Goal: Find specific page/section: Find specific page/section

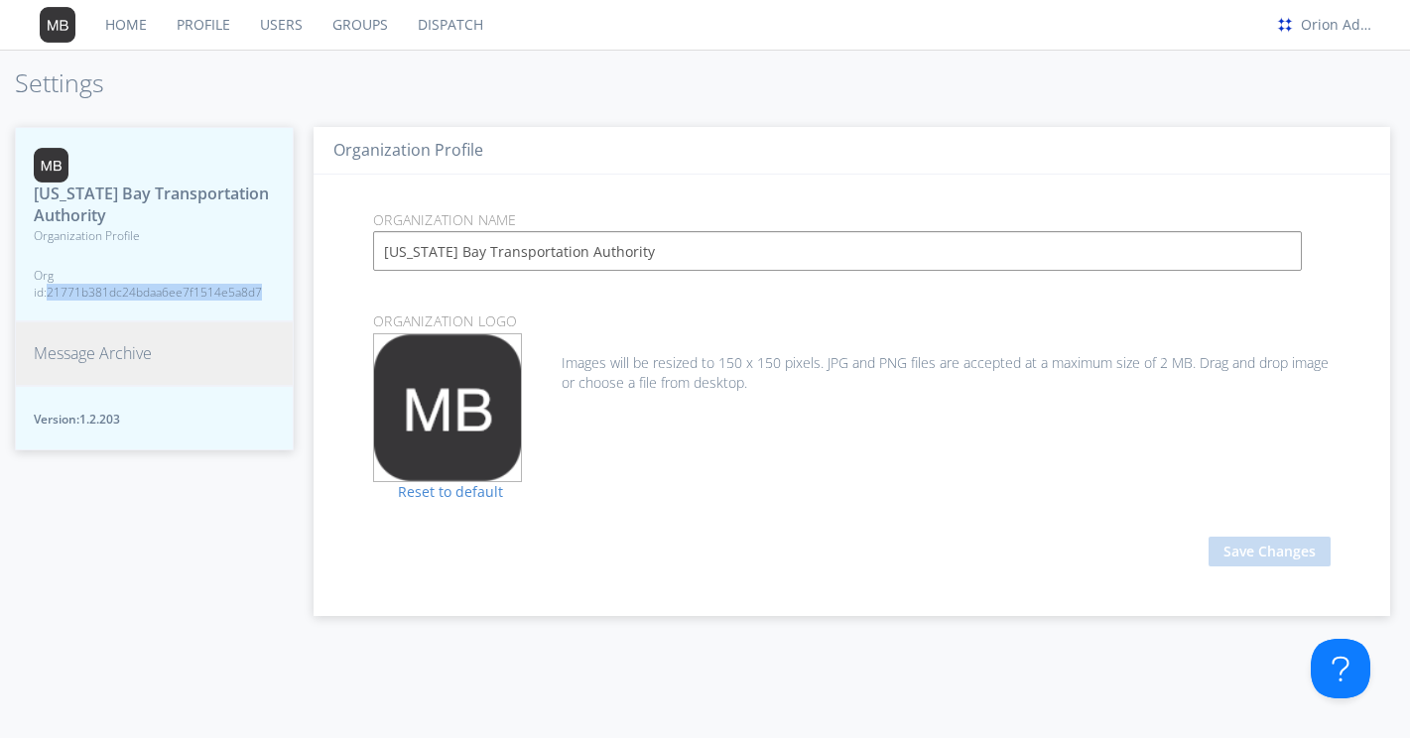
copy span "21771b381dc24bdaa6ee7f1514e5a8d7"
click at [288, 13] on link "Users" at bounding box center [281, 25] width 72 height 50
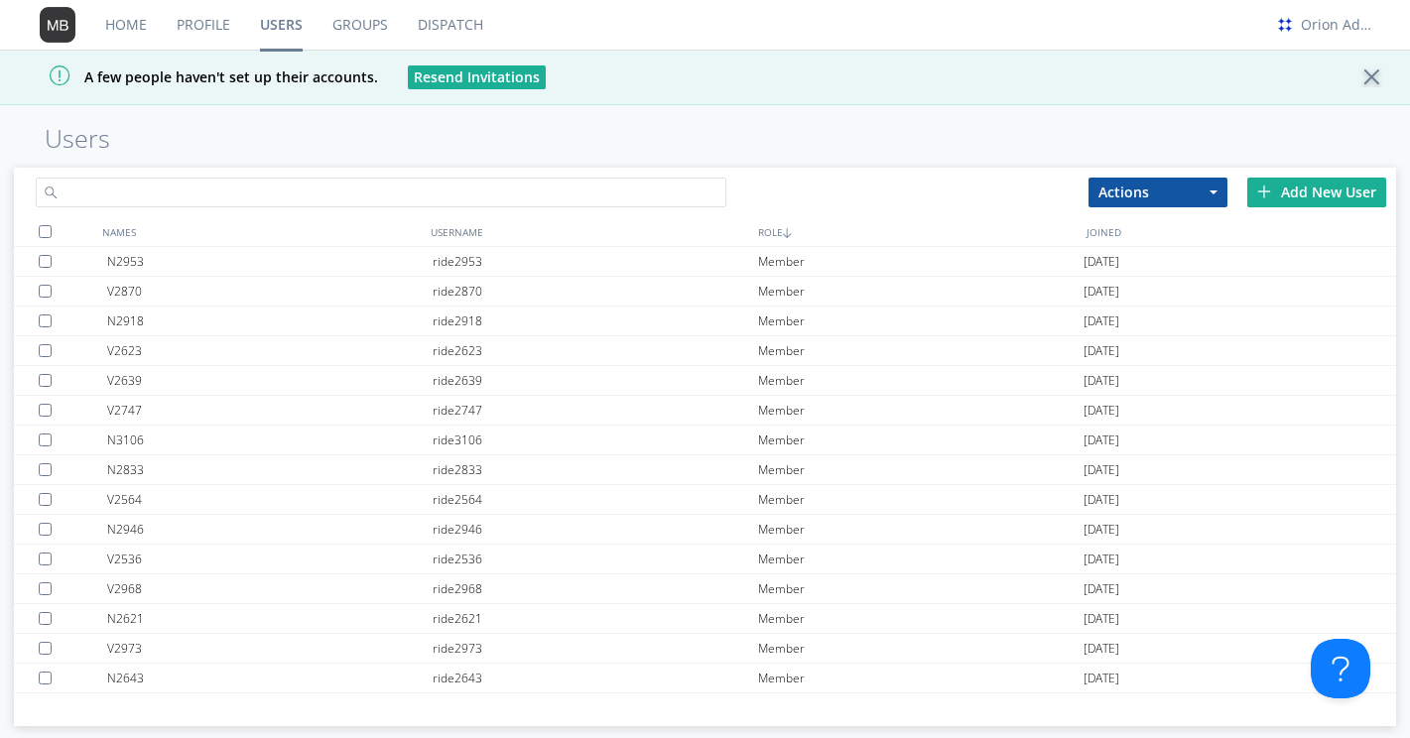
click at [273, 179] on input "text" at bounding box center [381, 193] width 691 height 30
type input "pmark"
click at [237, 184] on input "text" at bounding box center [381, 193] width 691 height 30
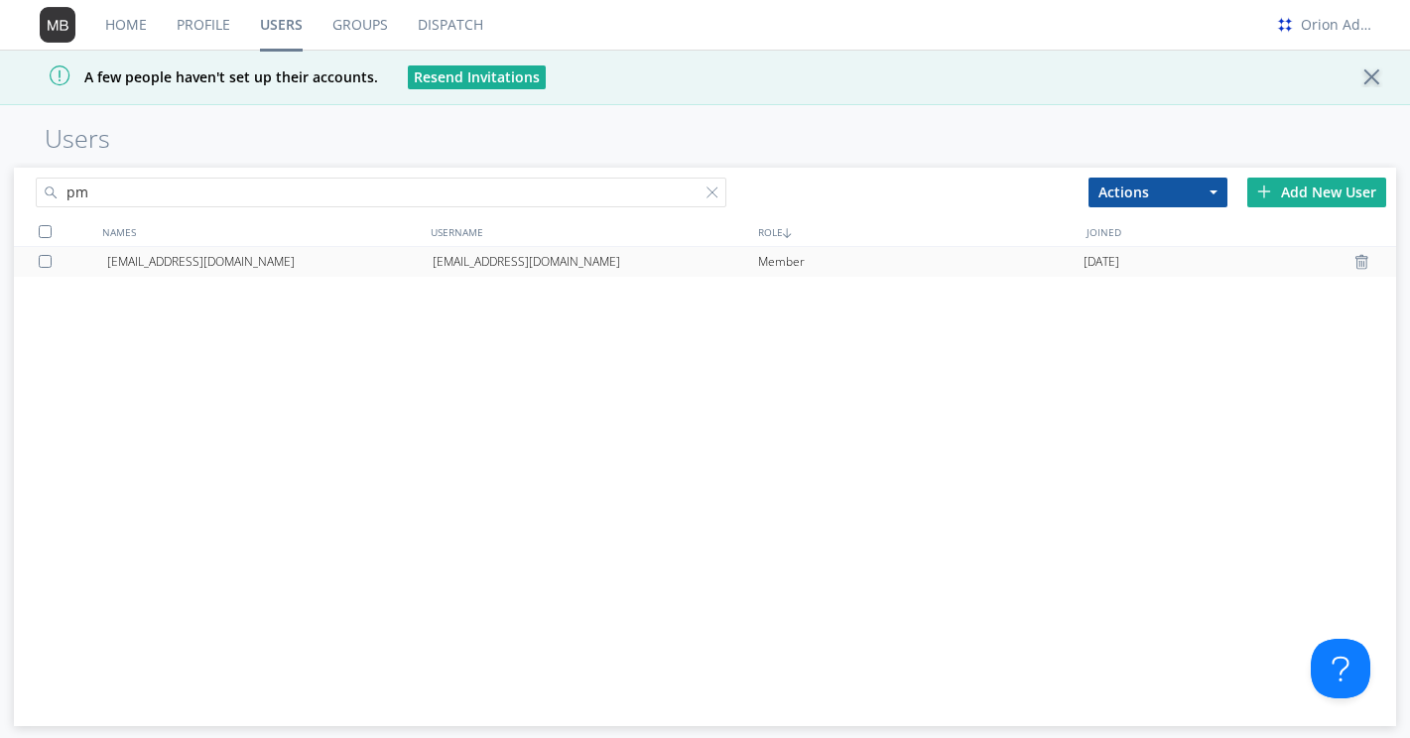
type input "pm"
click at [334, 258] on div "pmark@datasmithnetworks.com" at bounding box center [269, 262] width 325 height 30
